Goal: Contribute content

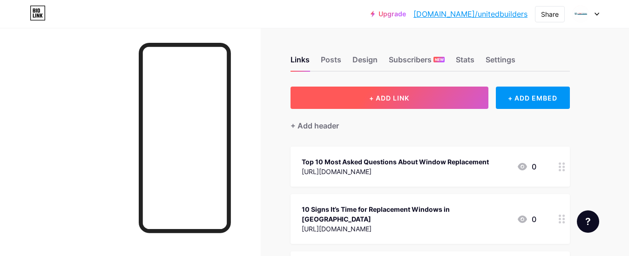
click at [402, 98] on span "+ ADD LINK" at bounding box center [389, 98] width 40 height 8
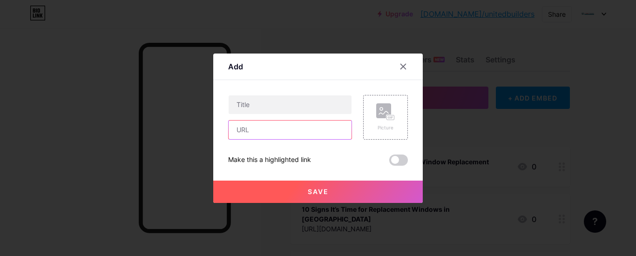
click at [248, 136] on input "text" at bounding box center [290, 130] width 123 height 19
paste input "[URL][DOMAIN_NAME]"
type input "[URL][DOMAIN_NAME]"
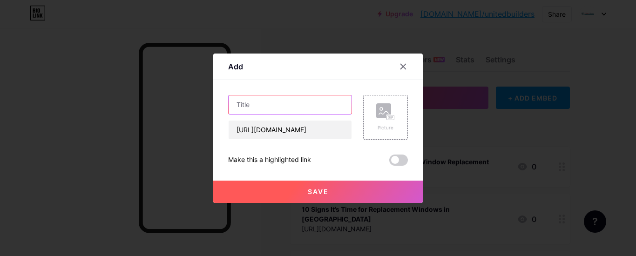
click at [261, 104] on input "text" at bounding box center [290, 105] width 123 height 19
paste input "8 Tips to Prepare Your Home for Window Installation in [GEOGRAPHIC_DATA]"
type input "8 Tips to Prepare Your Home for Window Installation in [GEOGRAPHIC_DATA]"
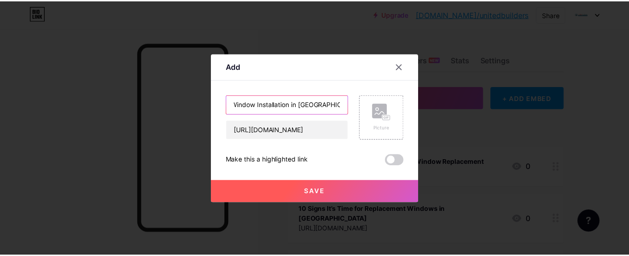
scroll to position [0, 0]
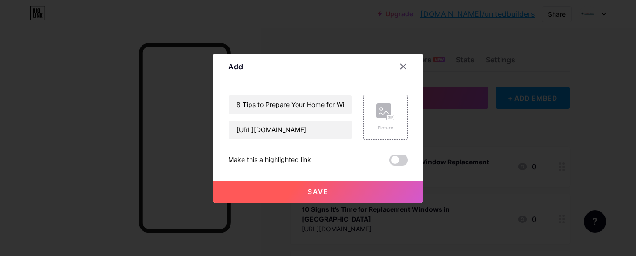
click at [309, 191] on span "Save" at bounding box center [318, 192] width 21 height 8
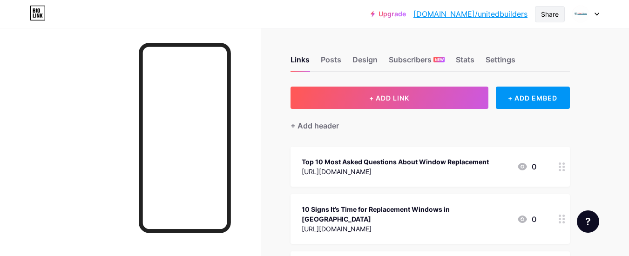
click at [553, 17] on div "Share" at bounding box center [550, 14] width 18 height 10
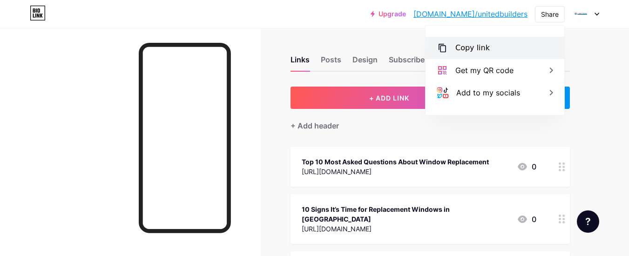
click at [494, 48] on div "Copy link" at bounding box center [495, 48] width 139 height 22
click at [462, 47] on div "Copy link" at bounding box center [473, 47] width 34 height 11
